Goal: Task Accomplishment & Management: Manage account settings

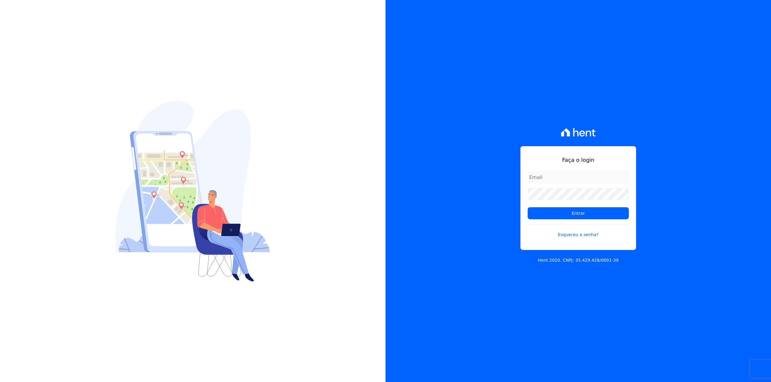
click at [547, 181] on input "email" at bounding box center [577, 177] width 101 height 12
type input "[EMAIL_ADDRESS][DOMAIN_NAME]"
click at [527, 207] on input "Entrar" at bounding box center [577, 213] width 101 height 12
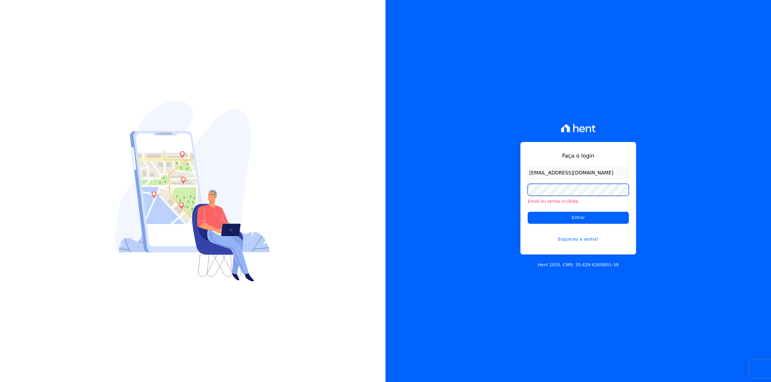
click at [527, 212] on input "Entrar" at bounding box center [577, 218] width 101 height 12
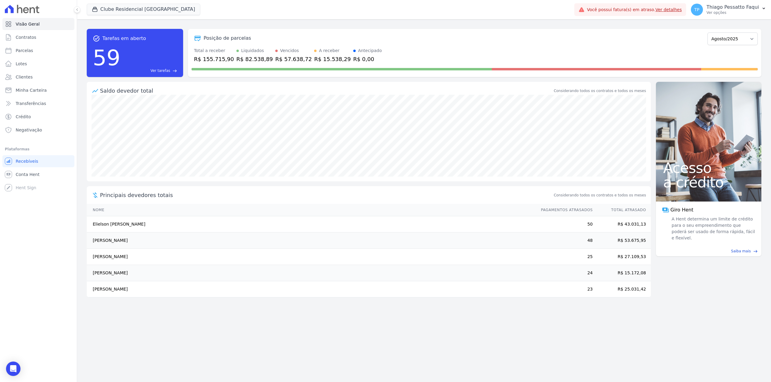
click at [120, 3] on div "Clube Residencial [GEOGRAPHIC_DATA] Apice Incorporadora [GEOGRAPHIC_DATA] - [GE…" at bounding box center [329, 10] width 485 height 20
click at [117, 6] on button "Clube Residencial [GEOGRAPHIC_DATA]" at bounding box center [143, 9] width 113 height 11
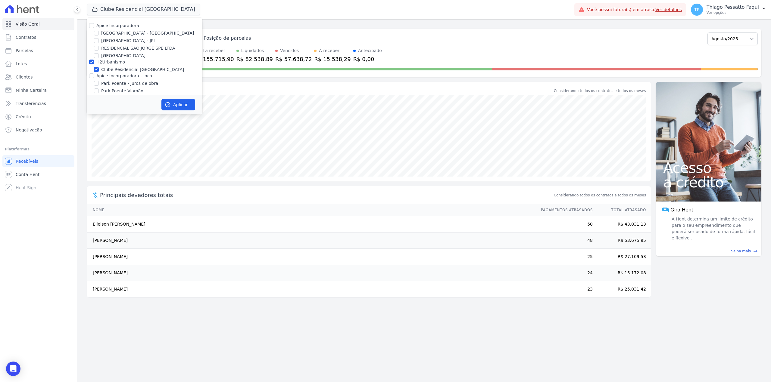
click at [107, 63] on label "H2Urbanismo" at bounding box center [110, 62] width 29 height 5
click at [94, 63] on input "H2Urbanismo" at bounding box center [91, 62] width 5 height 5
checkbox input "false"
click at [119, 73] on label "Apice Incorporadora - Inco" at bounding box center [124, 75] width 56 height 5
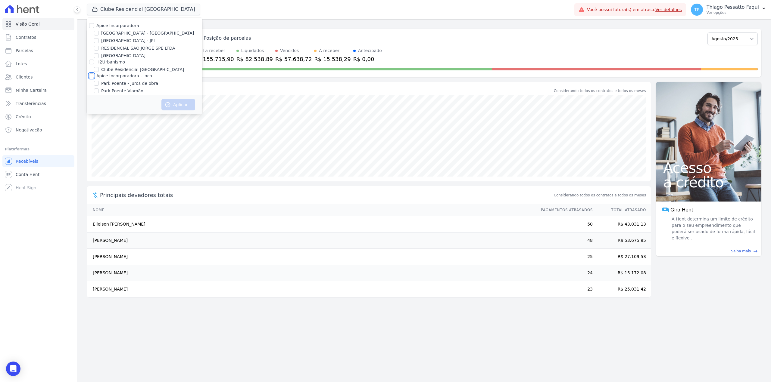
click at [94, 73] on input "Apice Incorporadora - Inco" at bounding box center [91, 75] width 5 height 5
checkbox input "true"
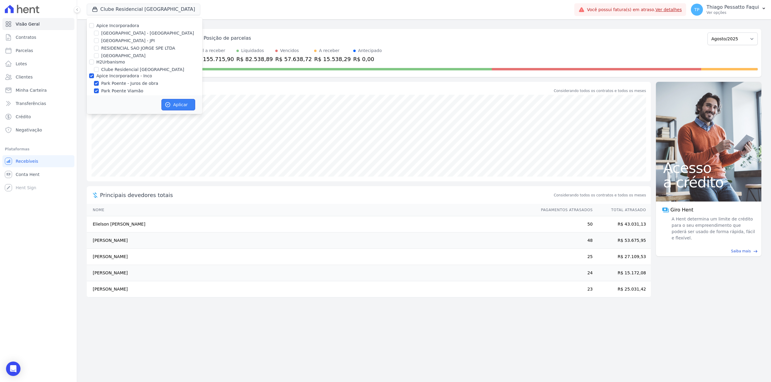
click at [170, 102] on icon "button" at bounding box center [168, 105] width 6 height 6
click at [40, 78] on link "Clientes" at bounding box center [38, 77] width 72 height 12
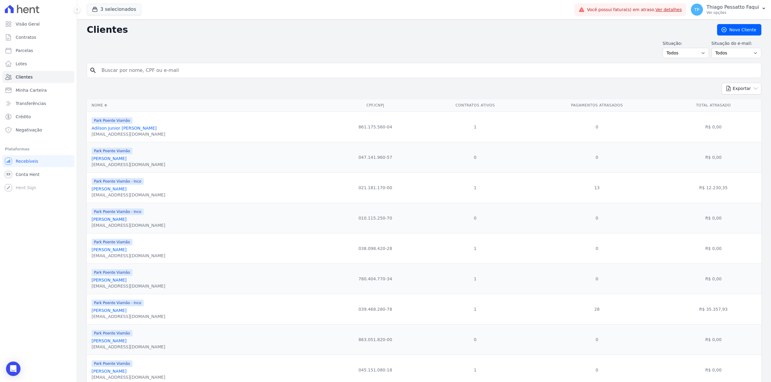
click at [144, 69] on input "search" at bounding box center [428, 70] width 660 height 12
type input "f"
type input "alyson"
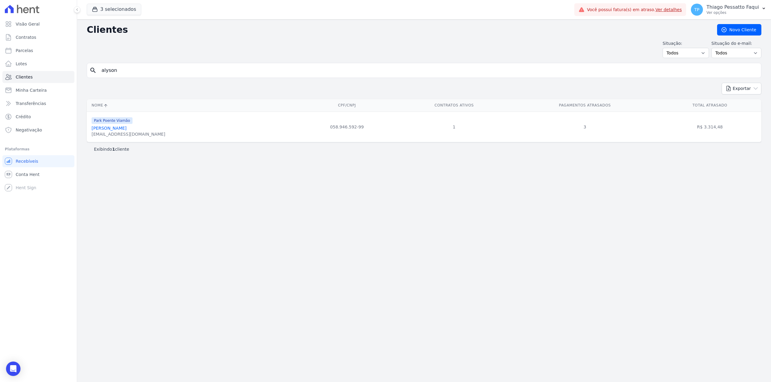
click at [126, 130] on link "[PERSON_NAME]" at bounding box center [109, 128] width 35 height 5
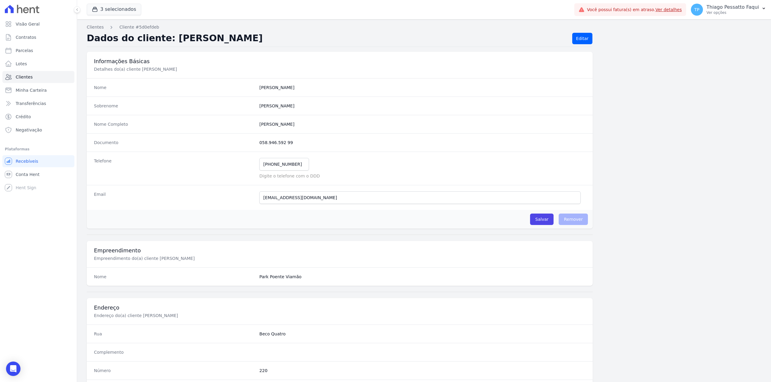
click at [379, 57] on div "Informações Básicas Detalhes do(a) cliente [PERSON_NAME]" at bounding box center [340, 65] width 506 height 26
click at [591, 36] on div "Dados do cliente: [PERSON_NAME] Editar" at bounding box center [424, 40] width 674 height 14
click at [577, 38] on link "Editar" at bounding box center [582, 38] width 20 height 11
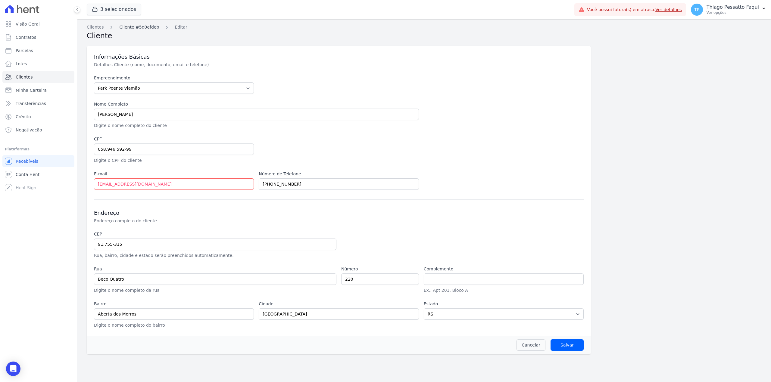
click at [133, 29] on link "Cliente #5d0efdeb" at bounding box center [139, 27] width 40 height 6
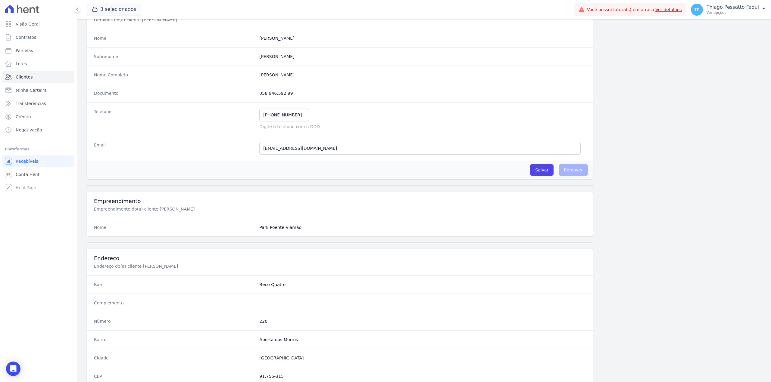
scroll to position [184, 0]
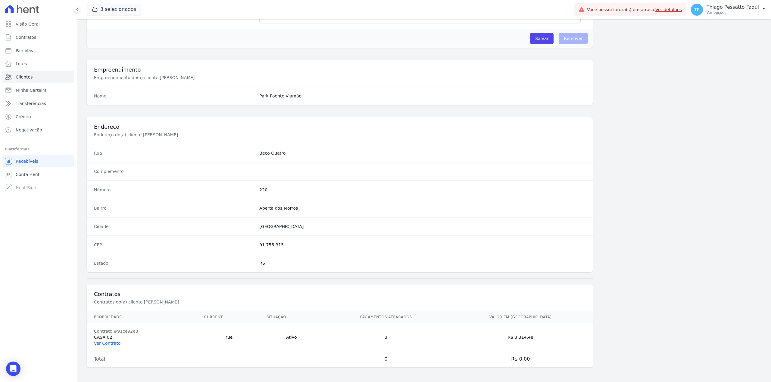
click at [107, 343] on link "Ver Contrato" at bounding box center [107, 343] width 26 height 5
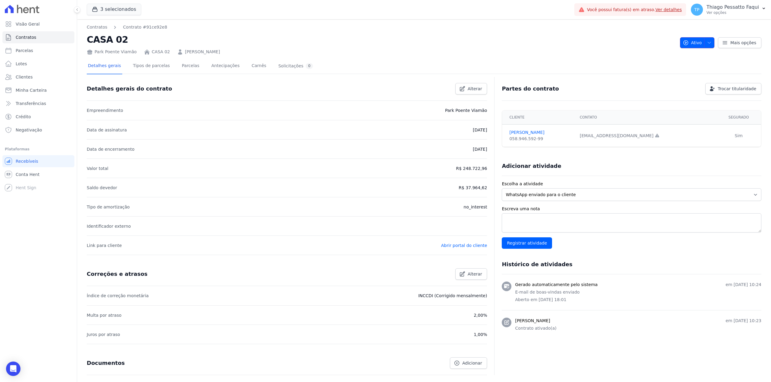
click at [704, 46] on span "button" at bounding box center [708, 43] width 8 height 10
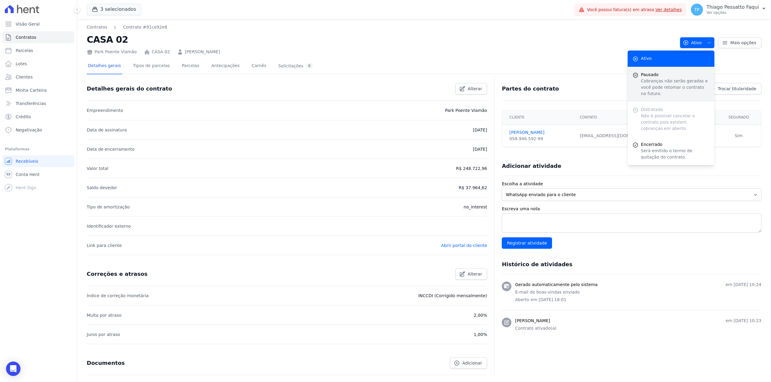
click at [676, 84] on p "Cobranças não serão geradas e você pode retomar o contrato no futuro." at bounding box center [675, 87] width 69 height 19
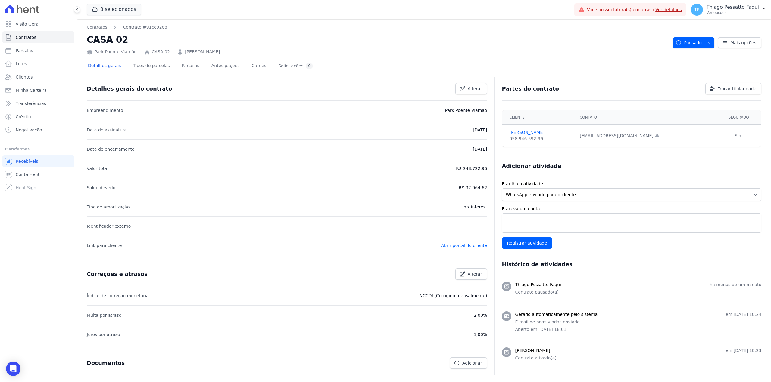
click at [379, 62] on div "Detalhes gerais Tipos de parcelas [GEOGRAPHIC_DATA] Antecipações Carnês Solicit…" at bounding box center [424, 66] width 674 height 15
click at [32, 22] on span "Visão Geral" at bounding box center [28, 24] width 24 height 6
click at [51, 38] on link "Contratos" at bounding box center [38, 37] width 72 height 12
